Goal: Obtain resource: Download file/media

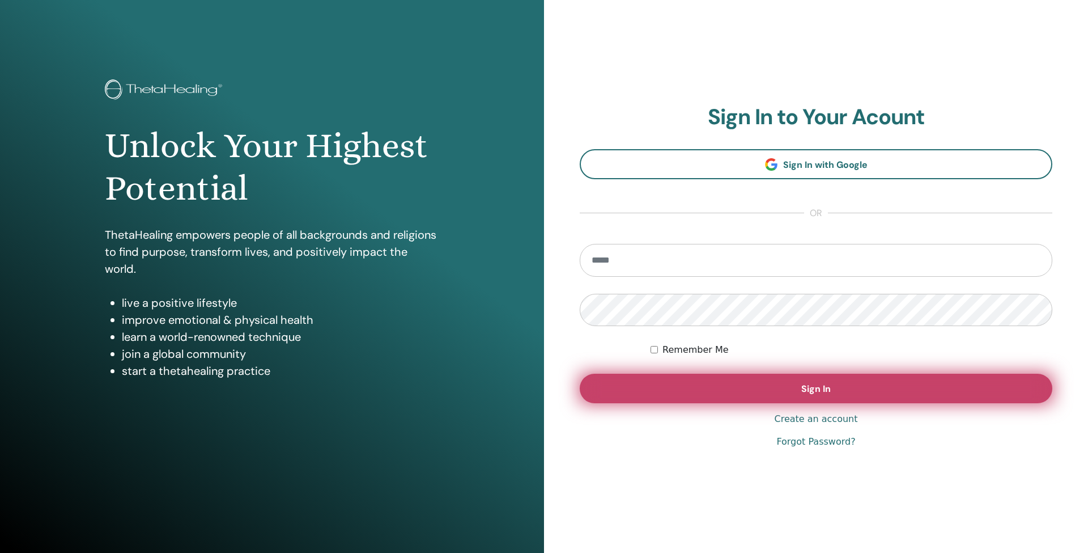
type input "**********"
click at [795, 399] on button "Sign In" at bounding box center [816, 387] width 473 height 29
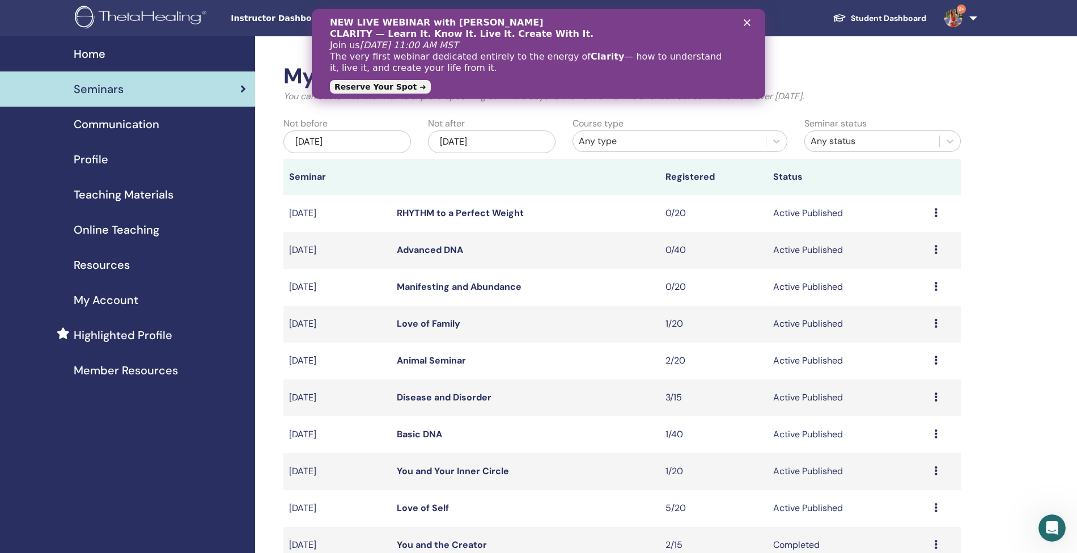
click at [118, 192] on span "Teaching Materials" at bounding box center [124, 194] width 100 height 17
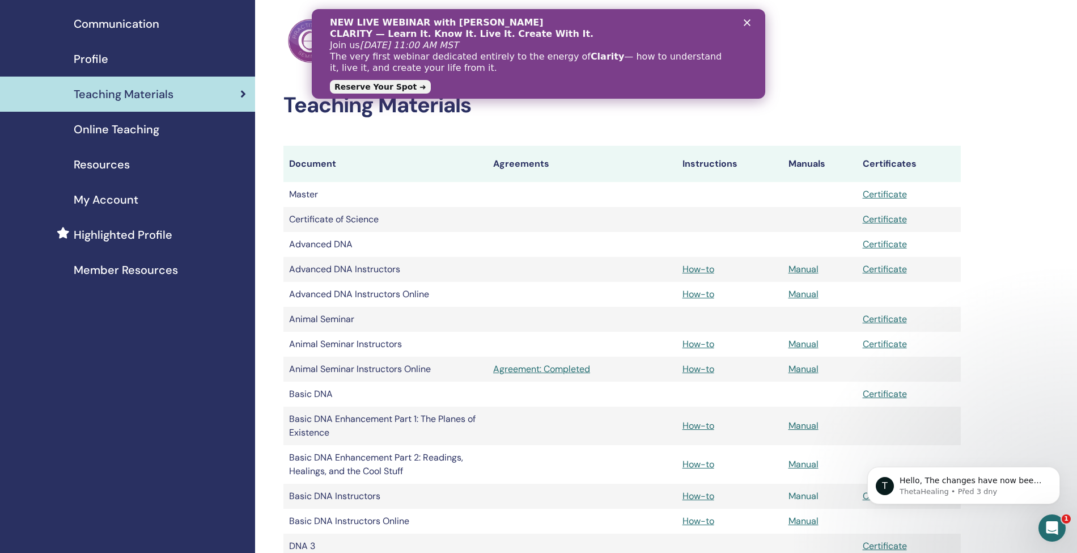
click at [797, 498] on link "Manual" at bounding box center [803, 496] width 30 height 12
